Goal: Check status: Check status

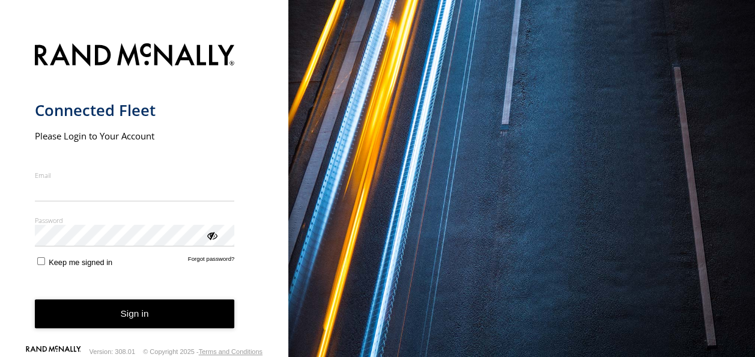
type input "**********"
click at [192, 315] on button "Sign in" at bounding box center [135, 313] width 200 height 29
click at [113, 313] on button "Sign in" at bounding box center [135, 313] width 200 height 29
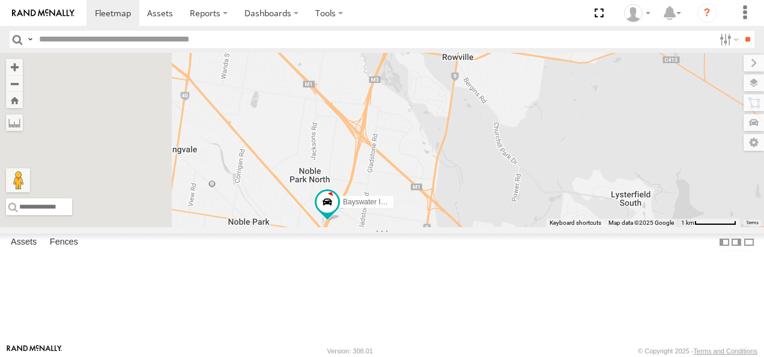
drag, startPoint x: 377, startPoint y: 274, endPoint x: 491, endPoint y: 306, distance: 118.4
click at [491, 227] on div "Bendigo Isuzu FRR Westside UD Bayswater Isuzu FRR Jennifer BMW LDV T60Max" at bounding box center [382, 140] width 764 height 174
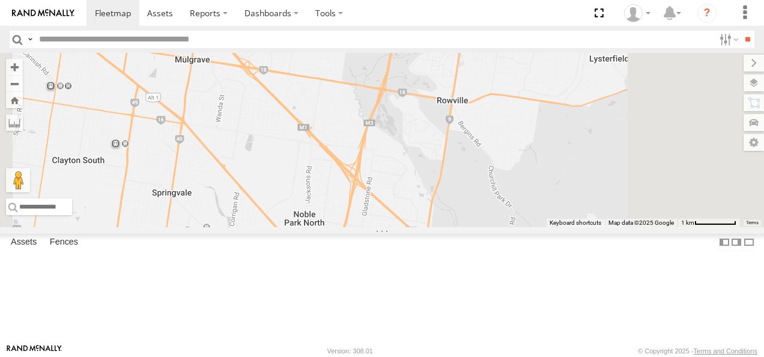
drag, startPoint x: 573, startPoint y: 190, endPoint x: 505, endPoint y: 343, distance: 167.2
click at [502, 352] on body at bounding box center [382, 178] width 764 height 357
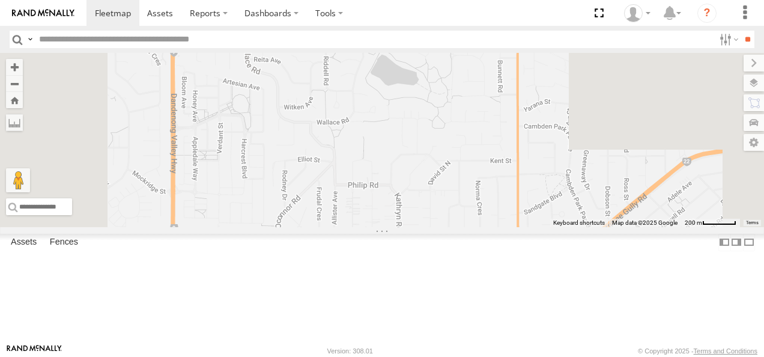
drag, startPoint x: 521, startPoint y: 161, endPoint x: 566, endPoint y: 325, distance: 169.4
click at [566, 227] on div at bounding box center [382, 140] width 764 height 174
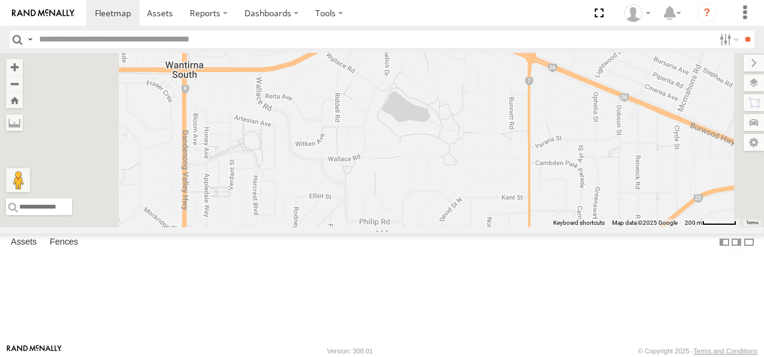
drag, startPoint x: 552, startPoint y: 221, endPoint x: 552, endPoint y: 274, distance: 53.4
click at [552, 227] on div at bounding box center [382, 140] width 764 height 174
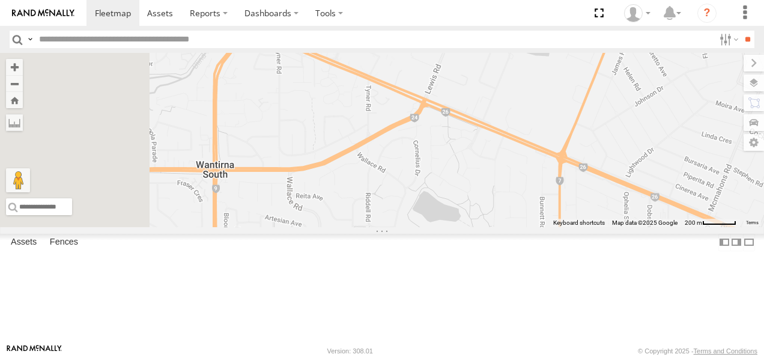
drag, startPoint x: 602, startPoint y: 261, endPoint x: 617, endPoint y: 187, distance: 74.8
click at [617, 187] on div at bounding box center [382, 140] width 764 height 174
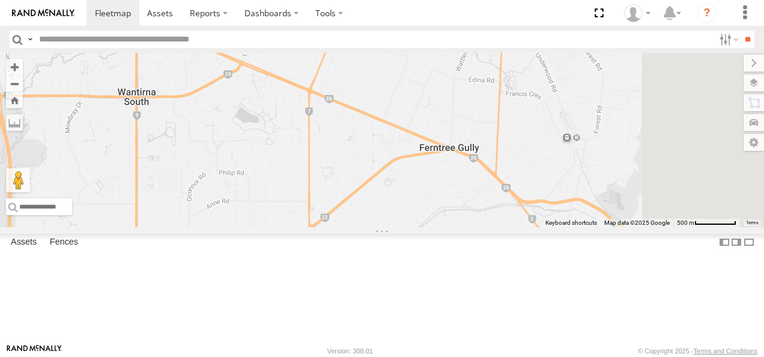
drag, startPoint x: 552, startPoint y: 262, endPoint x: 322, endPoint y: 181, distance: 243.6
click at [322, 181] on div at bounding box center [382, 140] width 764 height 174
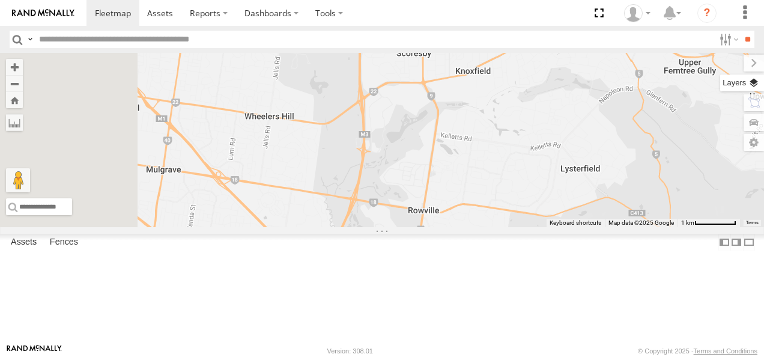
drag, startPoint x: 493, startPoint y: 256, endPoint x: 755, endPoint y: 89, distance: 310.1
click at [755, 89] on div "← Move left → Move right ↑ Move up ↓ Move down + Zoom in - Zoom out Home Jump l…" at bounding box center [382, 140] width 764 height 174
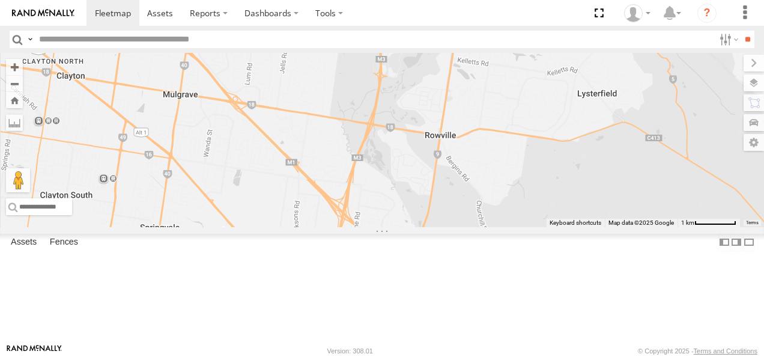
drag, startPoint x: 664, startPoint y: 191, endPoint x: 657, endPoint y: 91, distance: 99.9
click at [657, 91] on div at bounding box center [382, 140] width 764 height 174
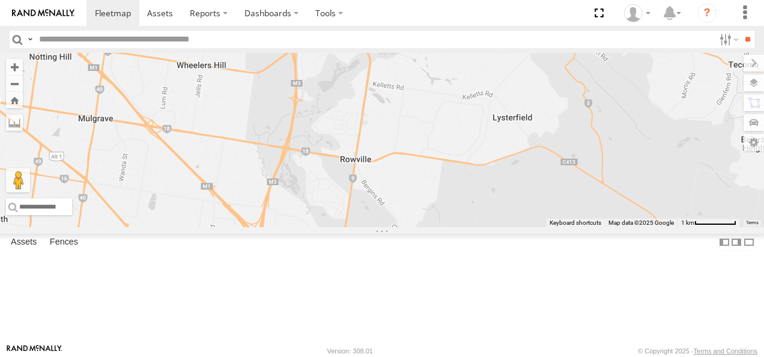
drag, startPoint x: 587, startPoint y: 154, endPoint x: 475, endPoint y: 289, distance: 175.6
click at [485, 227] on div at bounding box center [382, 140] width 764 height 174
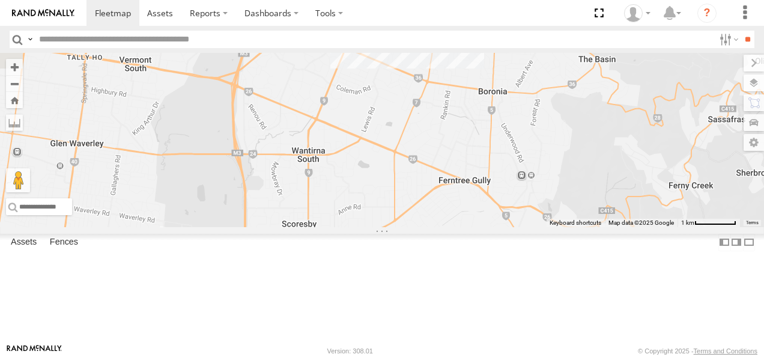
drag, startPoint x: 491, startPoint y: 220, endPoint x: 496, endPoint y: 380, distance: 160.3
click at [496, 356] on html at bounding box center [382, 178] width 764 height 357
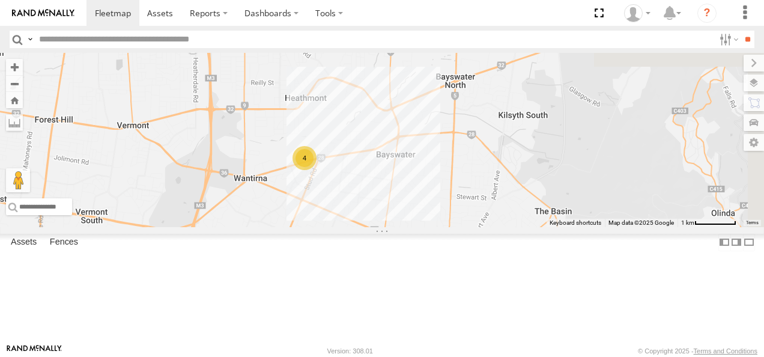
drag, startPoint x: 518, startPoint y: 258, endPoint x: 476, endPoint y: 326, distance: 80.3
click at [476, 227] on div "4" at bounding box center [382, 140] width 764 height 174
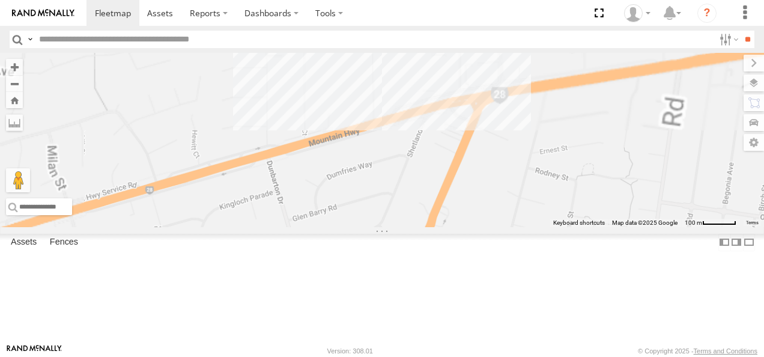
drag, startPoint x: 455, startPoint y: 121, endPoint x: 537, endPoint y: 387, distance: 278.2
click at [537, 356] on html at bounding box center [382, 178] width 764 height 357
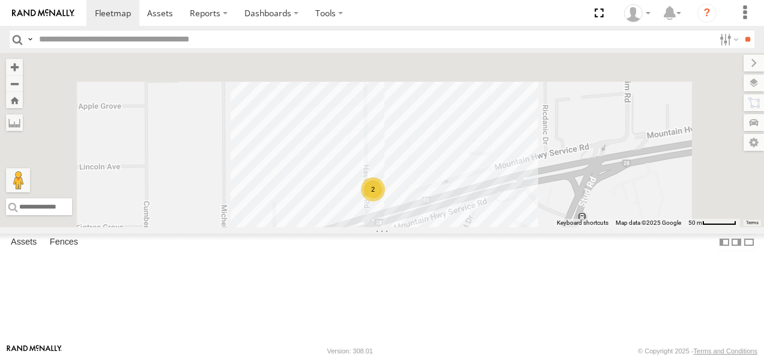
drag, startPoint x: 559, startPoint y: 173, endPoint x: 621, endPoint y: 387, distance: 222.9
click at [621, 356] on html at bounding box center [382, 178] width 764 height 357
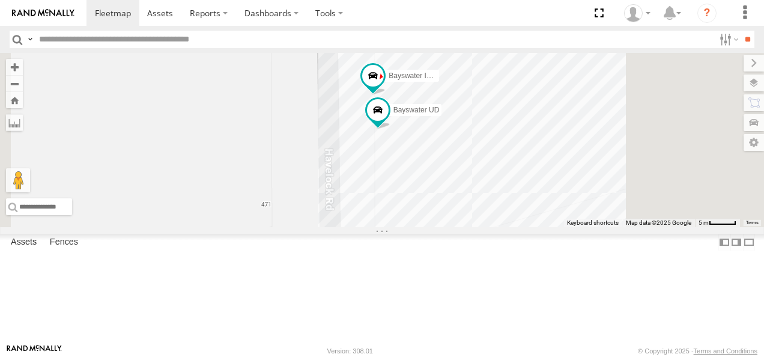
drag, startPoint x: 681, startPoint y: 282, endPoint x: 624, endPoint y: 161, distance: 133.2
click at [624, 161] on div "Bayswater Canter Westside Ute Bayswater UD Bayswater Isuzu FRR" at bounding box center [382, 140] width 764 height 174
click at [384, 86] on span at bounding box center [373, 76] width 22 height 22
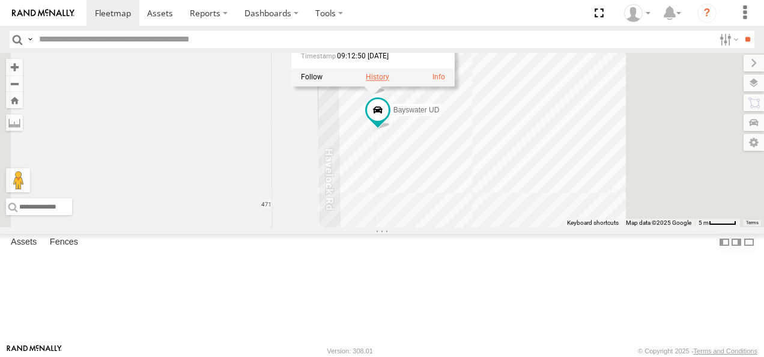
click at [389, 81] on label at bounding box center [377, 77] width 23 height 8
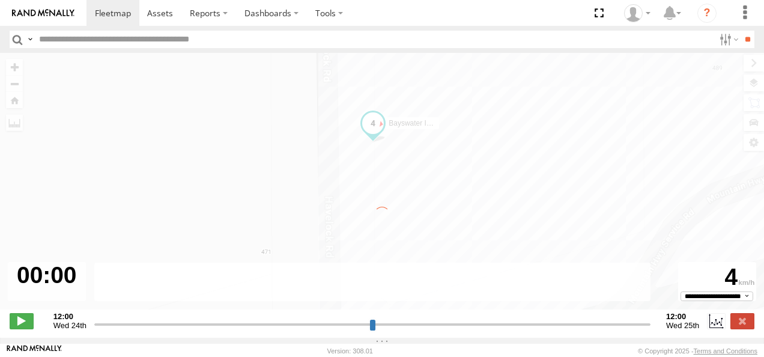
type input "**********"
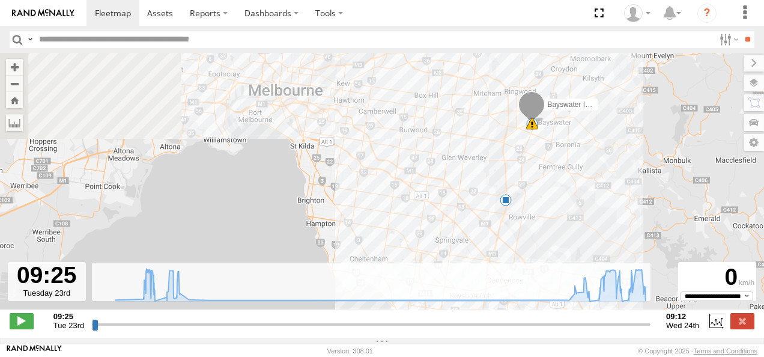
drag, startPoint x: 421, startPoint y: 139, endPoint x: 379, endPoint y: 247, distance: 115.9
click at [379, 247] on div "Bayswater Isuzu FRR 10:11 Tue 10:11 Tue 11:53 Tue 08:15 Wed 5 11:57 Tue 12:46 T…" at bounding box center [382, 187] width 764 height 269
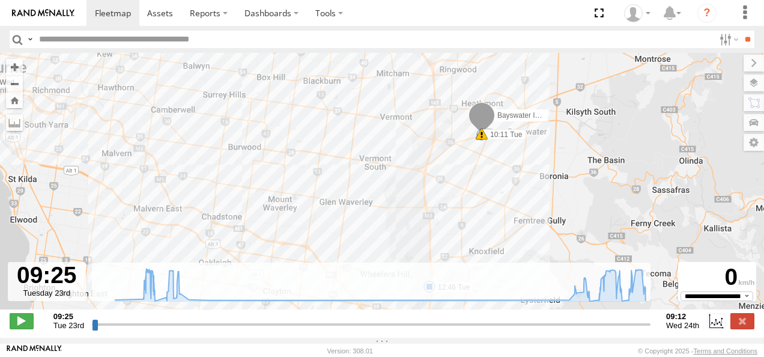
drag, startPoint x: 481, startPoint y: 154, endPoint x: 301, endPoint y: 242, distance: 200.8
click at [301, 242] on div "Bayswater Isuzu FRR 10:11 Tue 10:11 Tue 11:53 Tue 08:15 Wed 11:57 Tue 12:46 Tue…" at bounding box center [382, 187] width 764 height 269
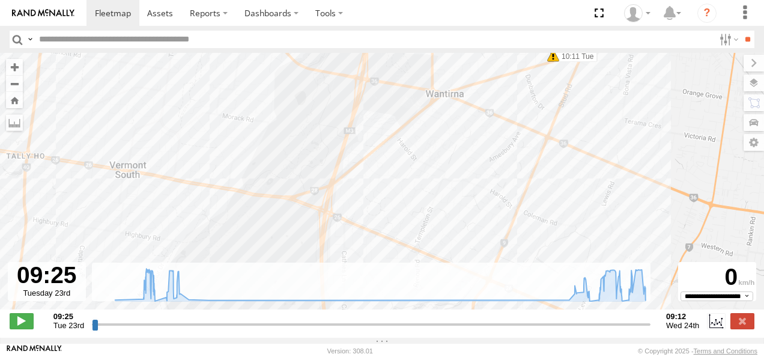
drag, startPoint x: 577, startPoint y: 164, endPoint x: 416, endPoint y: 268, distance: 191.6
click at [416, 268] on div "Bayswater Isuzu FRR 10:11 Tue 10:11 Tue 11:53 Tue 08:15 Wed 11:57 Tue 12:46 Tue…" at bounding box center [382, 187] width 764 height 269
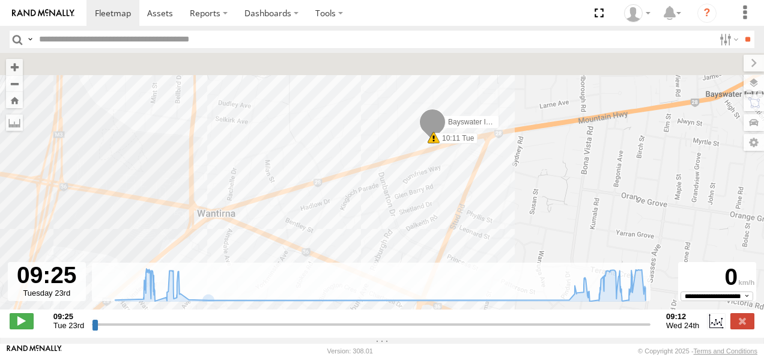
drag, startPoint x: 441, startPoint y: 173, endPoint x: 354, endPoint y: 318, distance: 168.5
click at [354, 318] on div "← Move left → Move right ↑ Move up ↓ Move down + Zoom in - Zoom out Home Jump l…" at bounding box center [382, 195] width 764 height 285
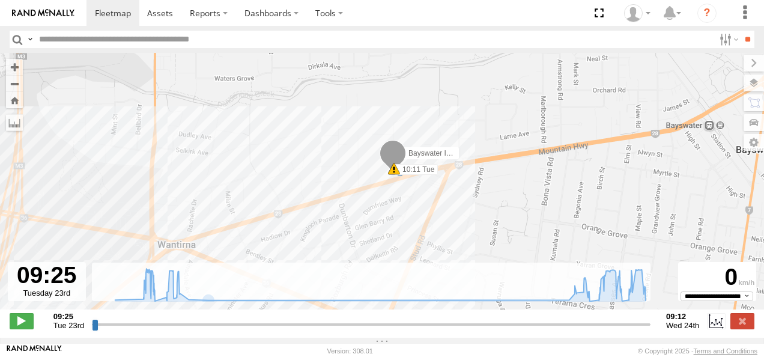
drag, startPoint x: 413, startPoint y: 226, endPoint x: 372, endPoint y: 259, distance: 52.9
click at [372, 259] on div "Bayswater Isuzu FRR 10:11 Tue 10:11 Tue 11:53 Tue 08:15 Wed 11:57 Tue 12:46 Tue…" at bounding box center [382, 187] width 764 height 269
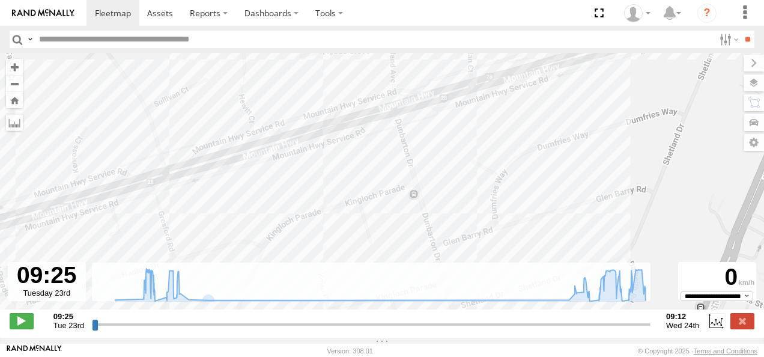
drag, startPoint x: 410, startPoint y: 200, endPoint x: 588, endPoint y: 137, distance: 189.3
click at [588, 137] on div "Bayswater Isuzu FRR 10:11 Tue 10:11 Tue 11:53 Tue 08:15 Wed 11:57 Tue 12:46 Tue…" at bounding box center [382, 187] width 764 height 269
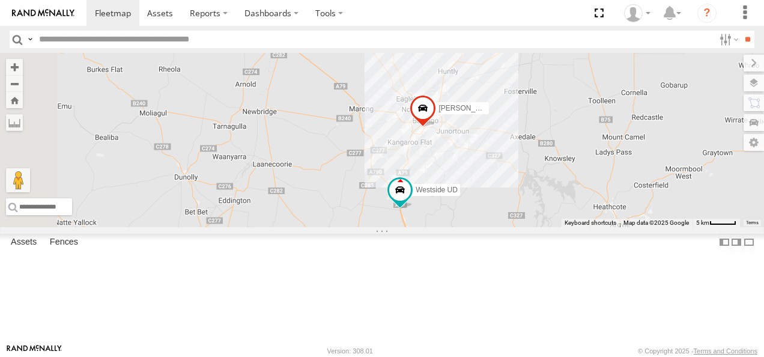
drag, startPoint x: 442, startPoint y: 121, endPoint x: 711, endPoint y: 335, distance: 343.0
click at [711, 227] on div "Bendigo Isuzu FRR Westside UD Keyboard shortcuts Map Data Map data ©2025 Google…" at bounding box center [382, 140] width 764 height 174
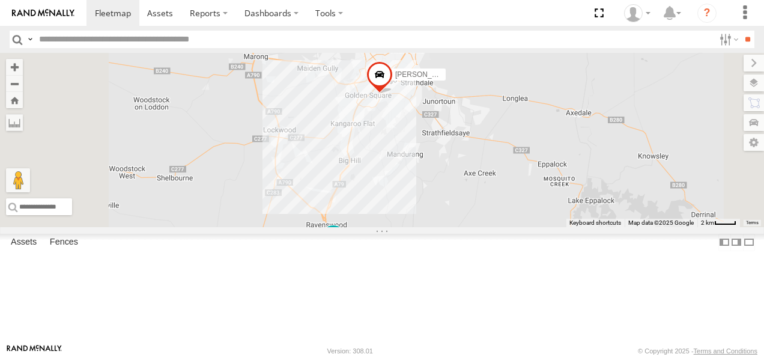
drag, startPoint x: 566, startPoint y: 197, endPoint x: 587, endPoint y: 229, distance: 38.6
click at [587, 227] on div "Bendigo Isuzu FRR Westside UD" at bounding box center [382, 140] width 764 height 174
